Goal: Information Seeking & Learning: Find specific fact

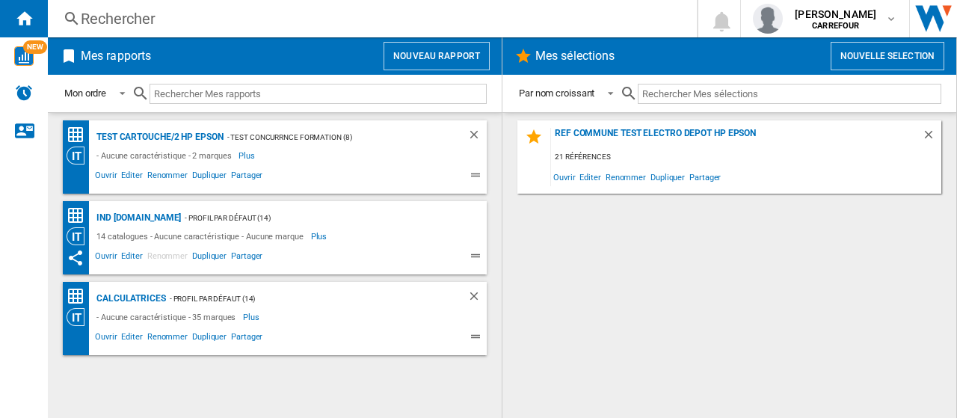
click at [188, 26] on div "Rechercher" at bounding box center [369, 18] width 577 height 21
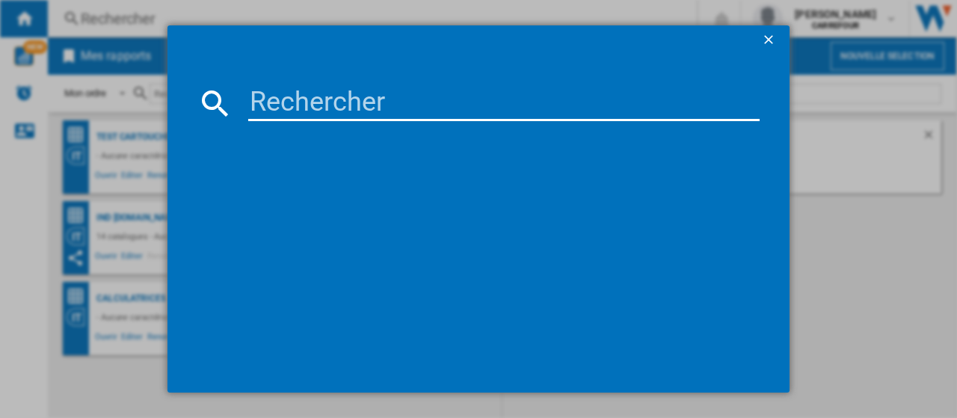
click at [298, 102] on input at bounding box center [503, 103] width 511 height 36
paste input "3663111188714"
type input "3663111188714"
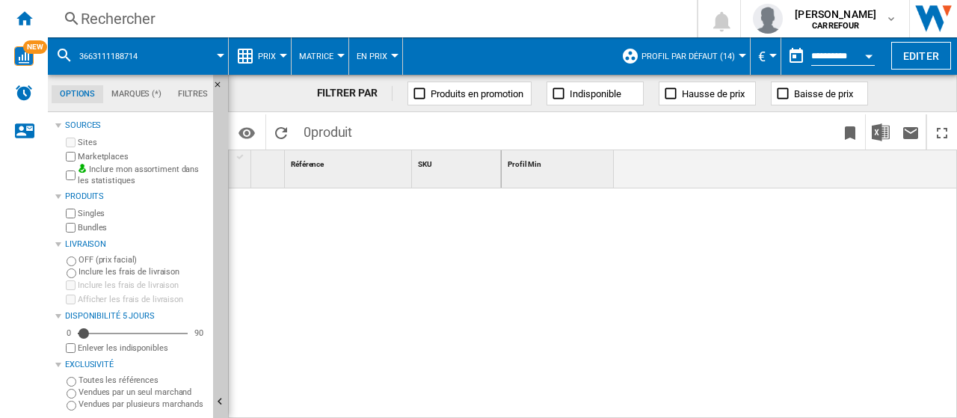
click at [179, 4] on div "Rechercher Rechercher 0 [PERSON_NAME] [GEOGRAPHIC_DATA] [GEOGRAPHIC_DATA] Mes p…" at bounding box center [502, 18] width 909 height 37
click at [185, 22] on div "Rechercher" at bounding box center [369, 18] width 577 height 21
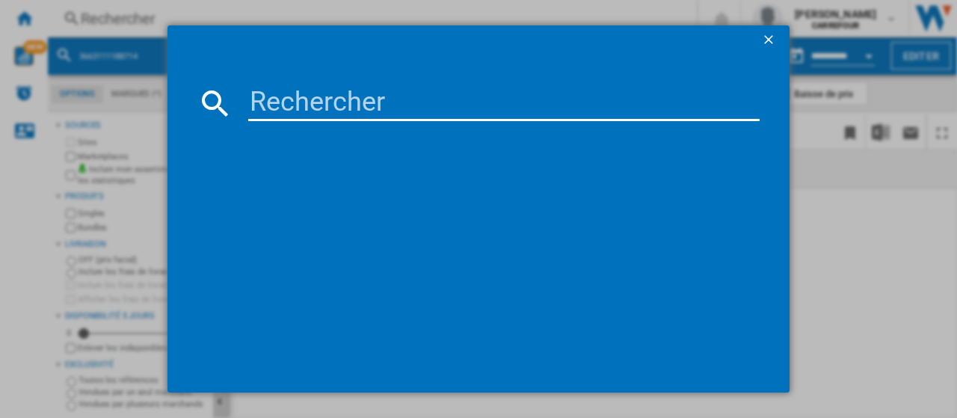
click at [312, 109] on input at bounding box center [503, 103] width 511 height 36
paste input "3663111188714"
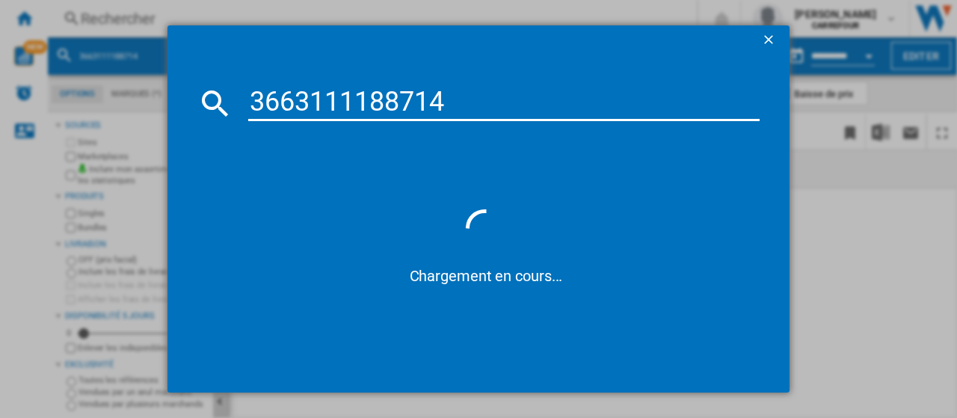
drag, startPoint x: 463, startPoint y: 106, endPoint x: 229, endPoint y: 107, distance: 234.7
click at [229, 107] on div "3663111188714" at bounding box center [478, 103] width 562 height 36
paste input "4327"
type input "3663111184327"
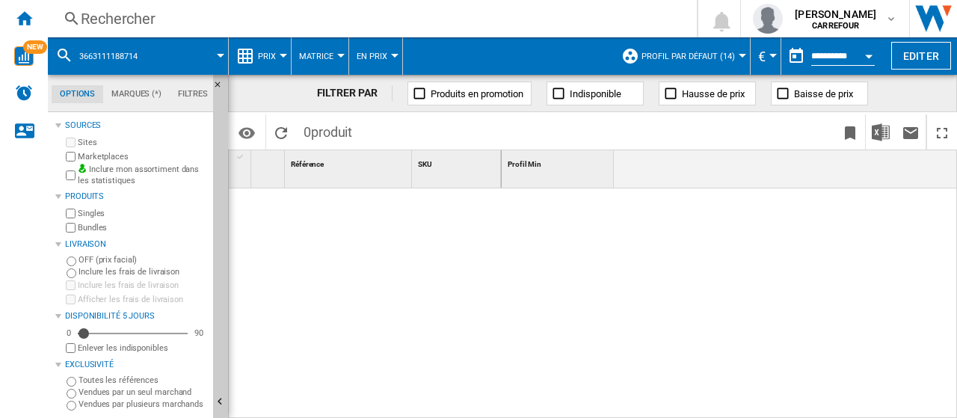
click at [133, 22] on div "Rechercher" at bounding box center [369, 18] width 577 height 21
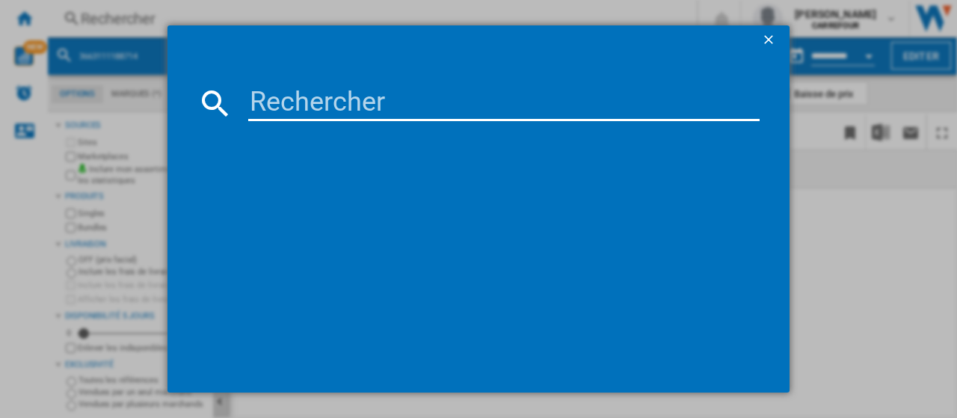
click at [339, 105] on input at bounding box center [503, 103] width 511 height 36
paste input "3663111184327"
type input "3663111184327"
